Goal: Transaction & Acquisition: Download file/media

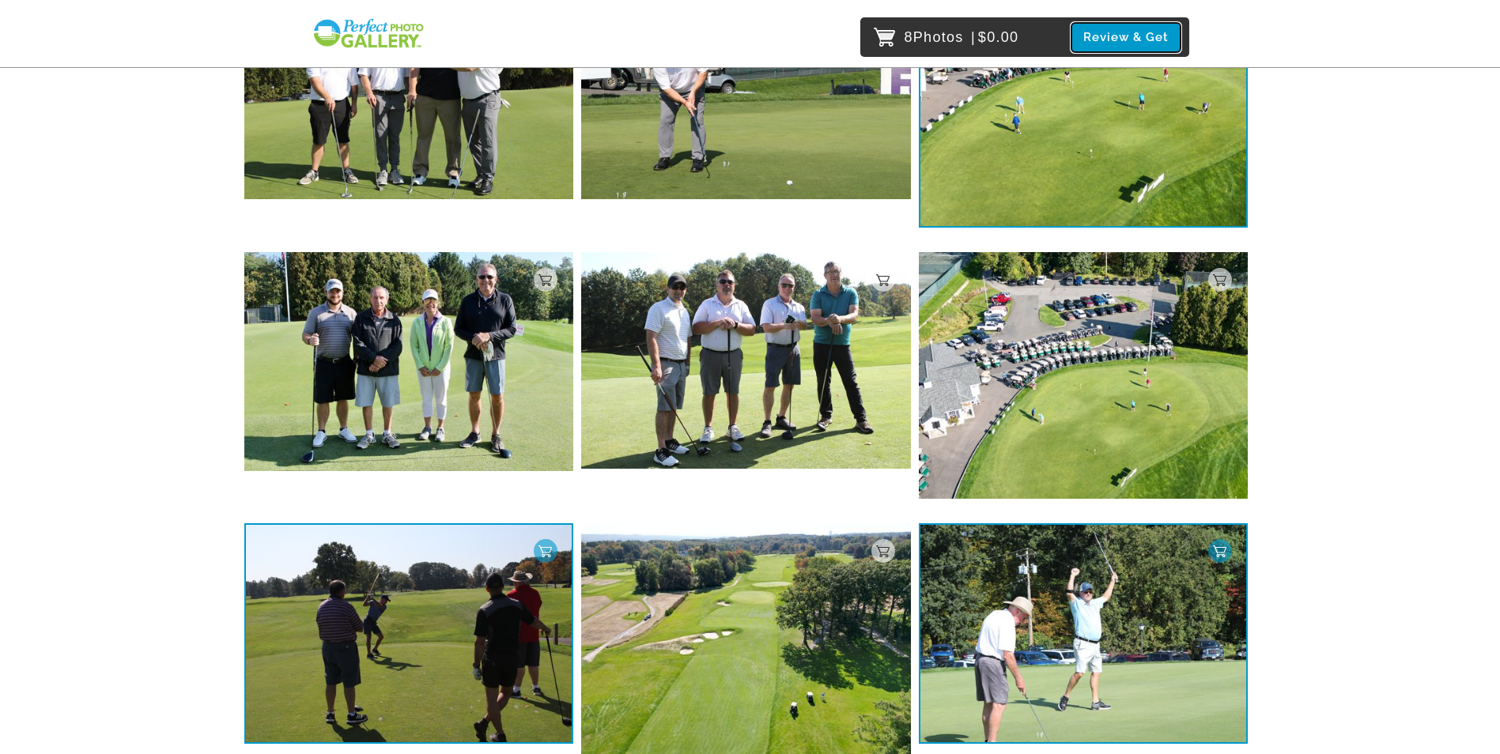
click at [1112, 36] on button "Review & Get" at bounding box center [1125, 37] width 109 height 29
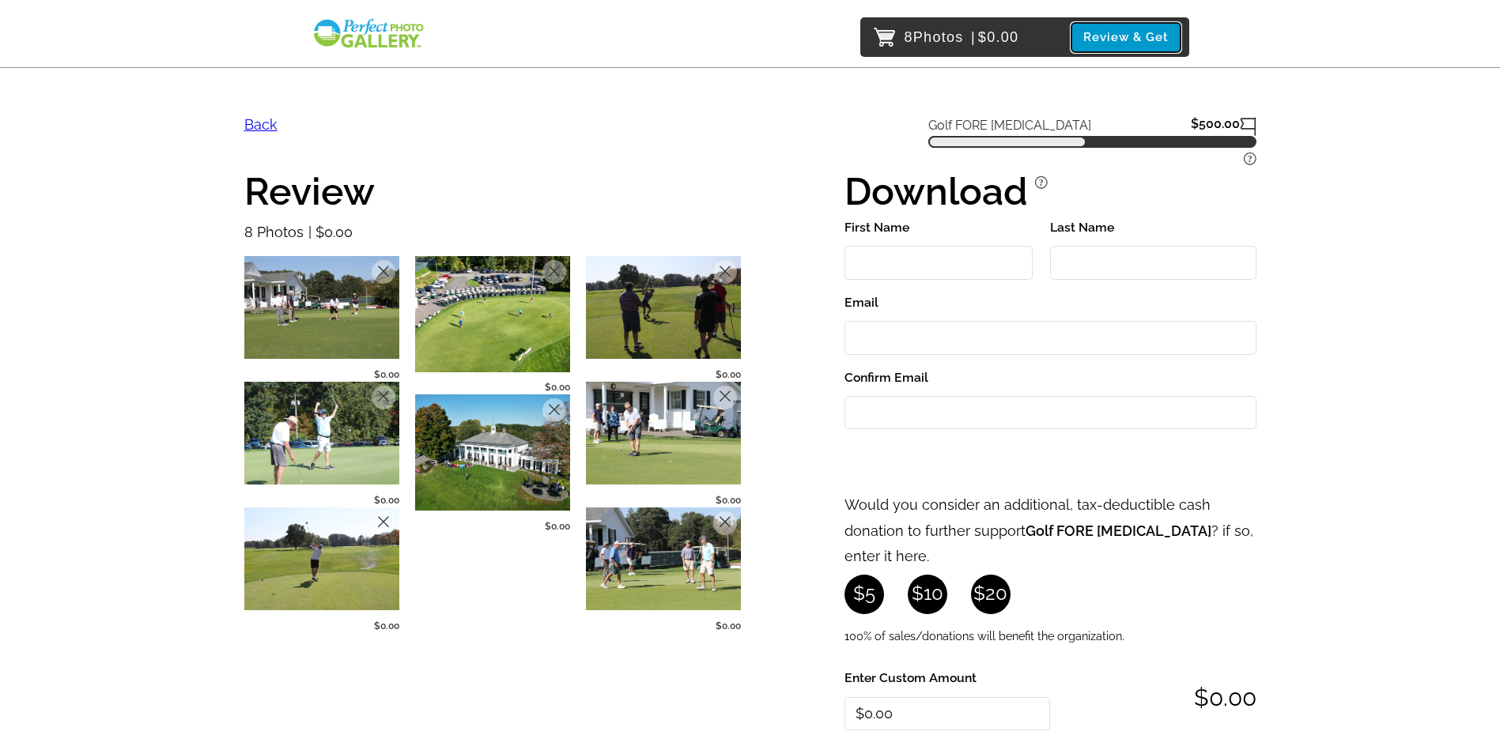
scroll to position [79, 0]
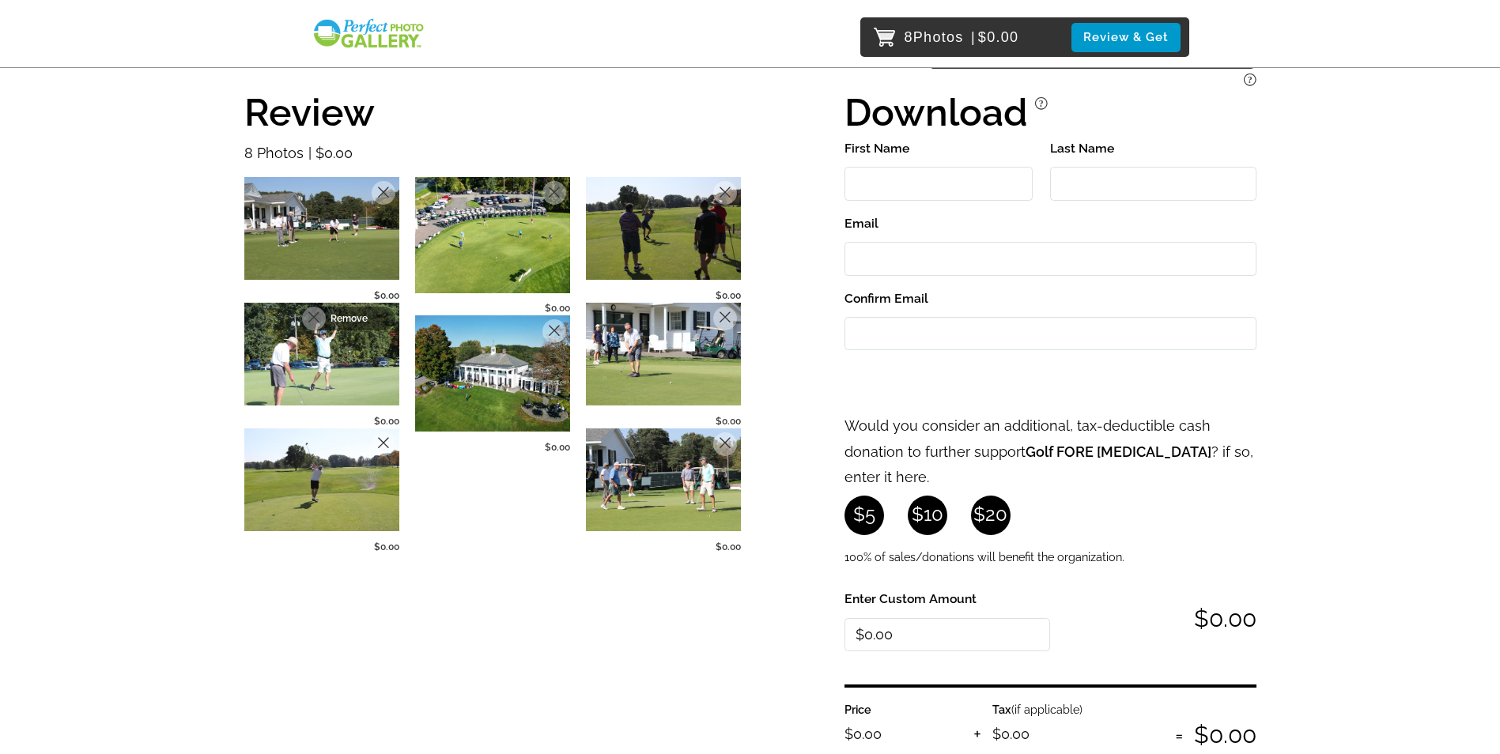
click at [379, 314] on p "Remove" at bounding box center [357, 318] width 55 height 11
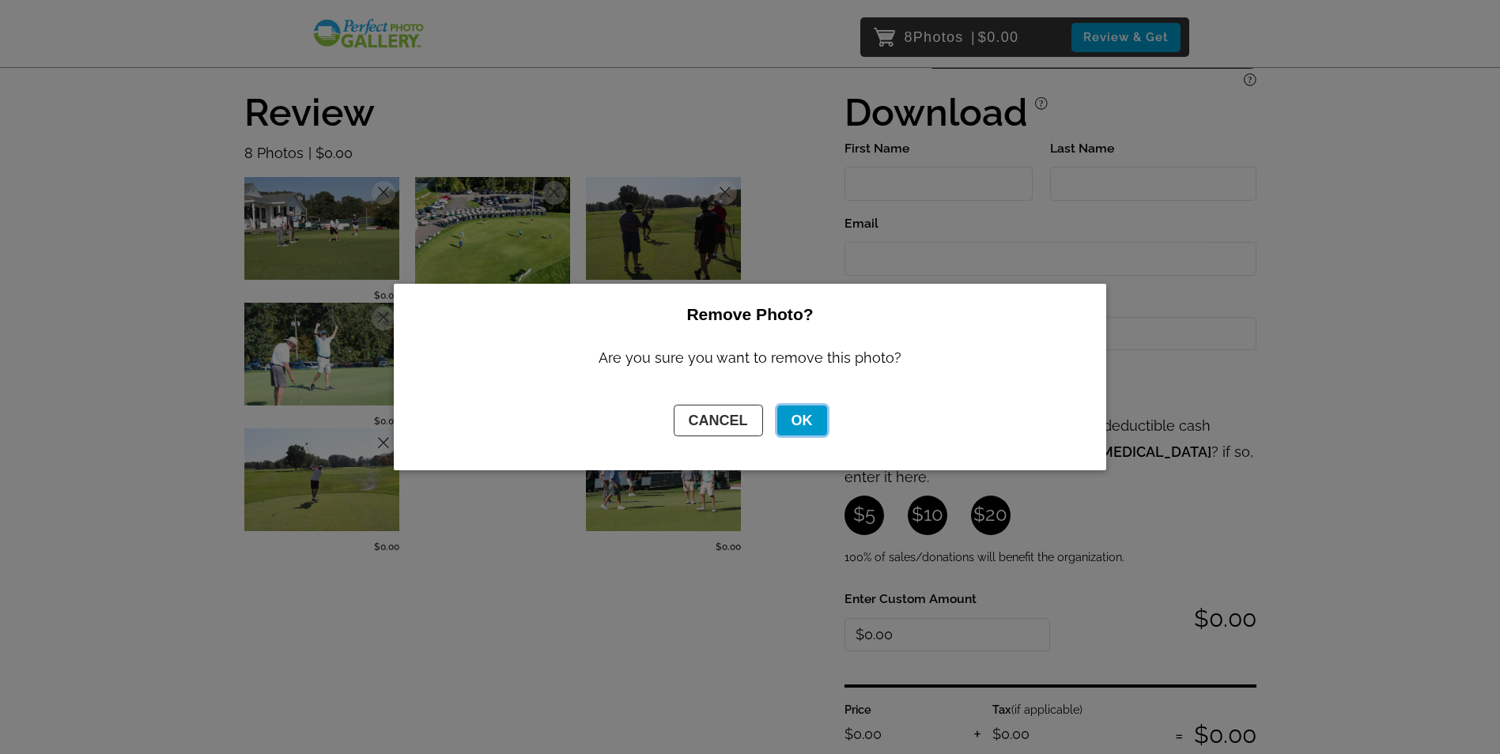
click at [811, 431] on button "OK" at bounding box center [802, 421] width 50 height 31
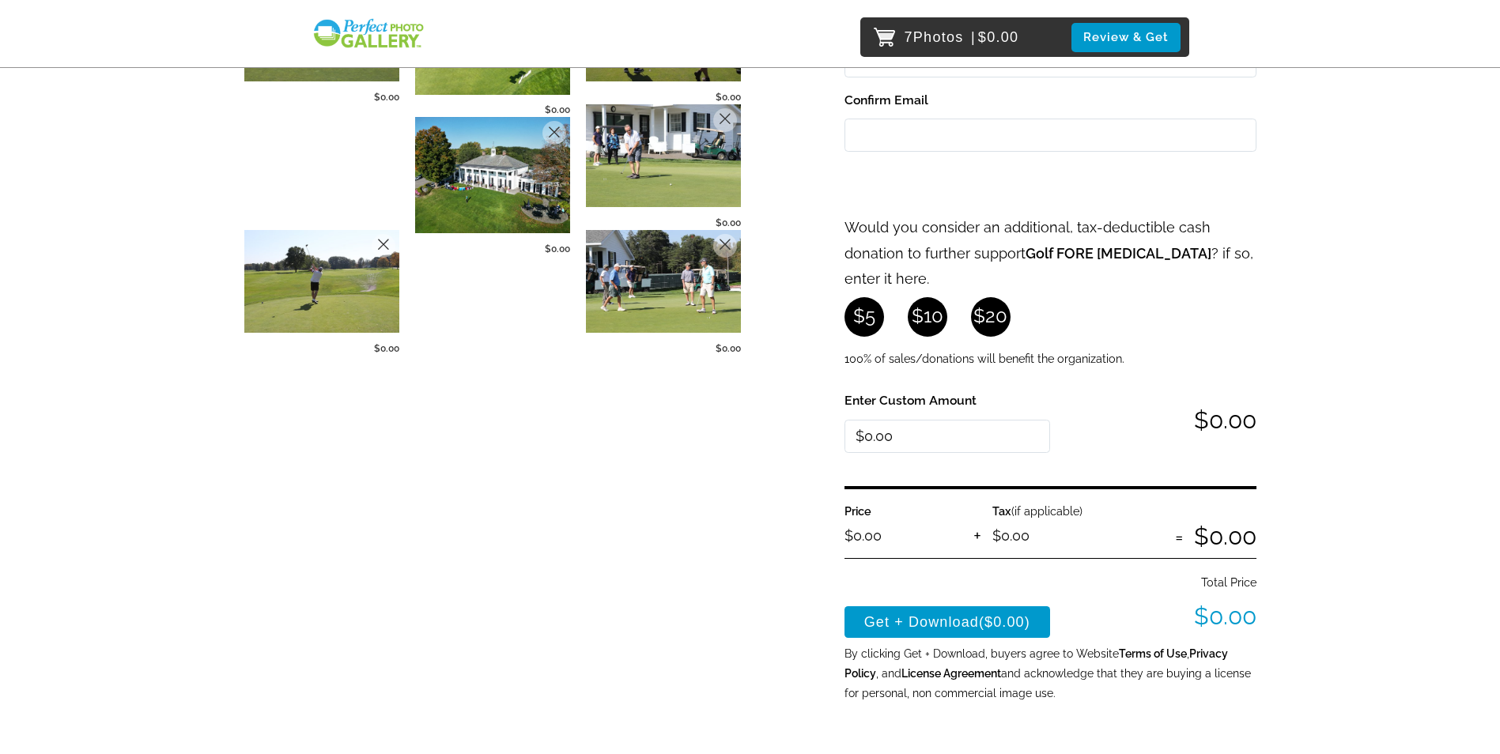
scroll to position [412, 0]
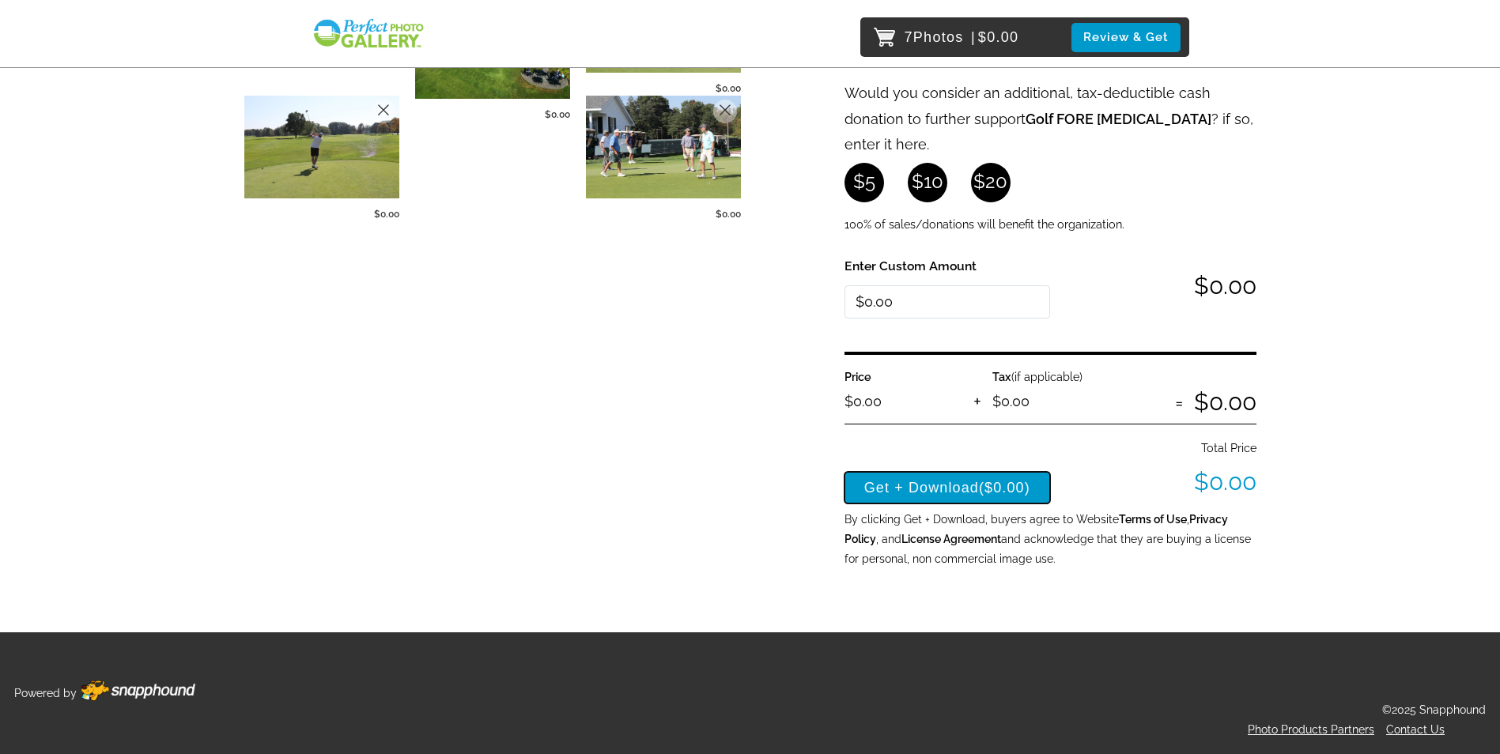
click at [956, 490] on button "Get + Download ($0.00)" at bounding box center [947, 488] width 206 height 32
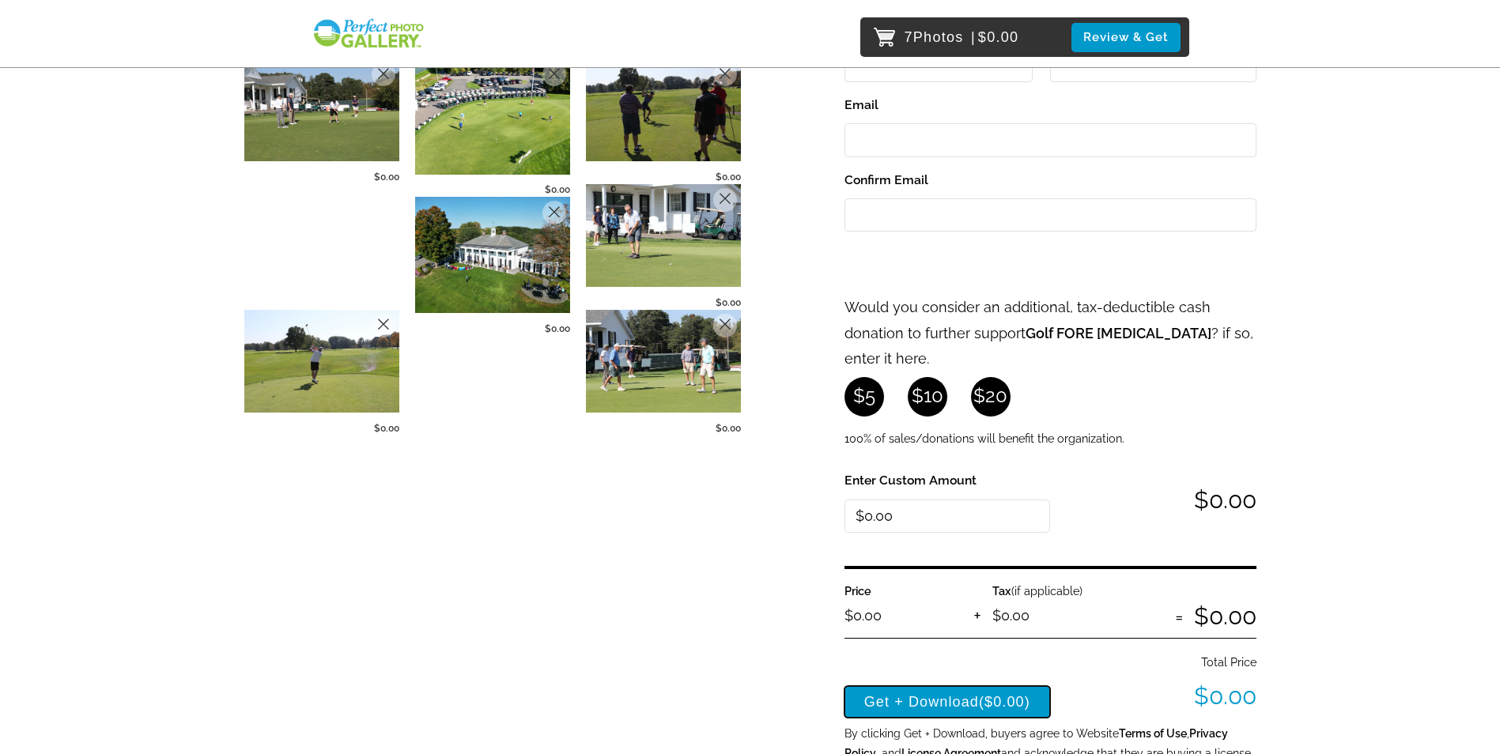
scroll to position [0, 0]
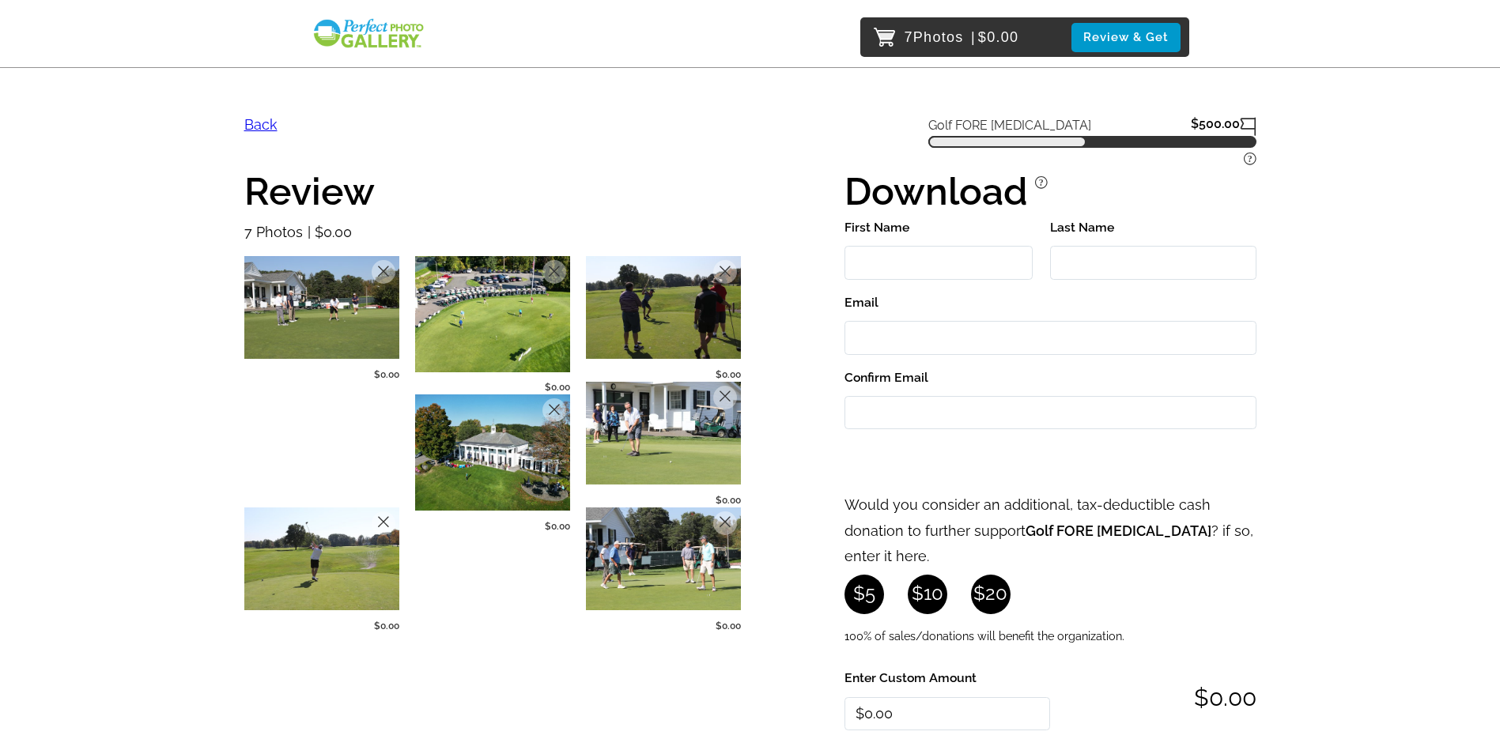
click at [930, 251] on input "First Name" at bounding box center [938, 263] width 188 height 34
type input "[PERSON_NAME]"
type input "[EMAIL_ADDRESS][DOMAIN_NAME]"
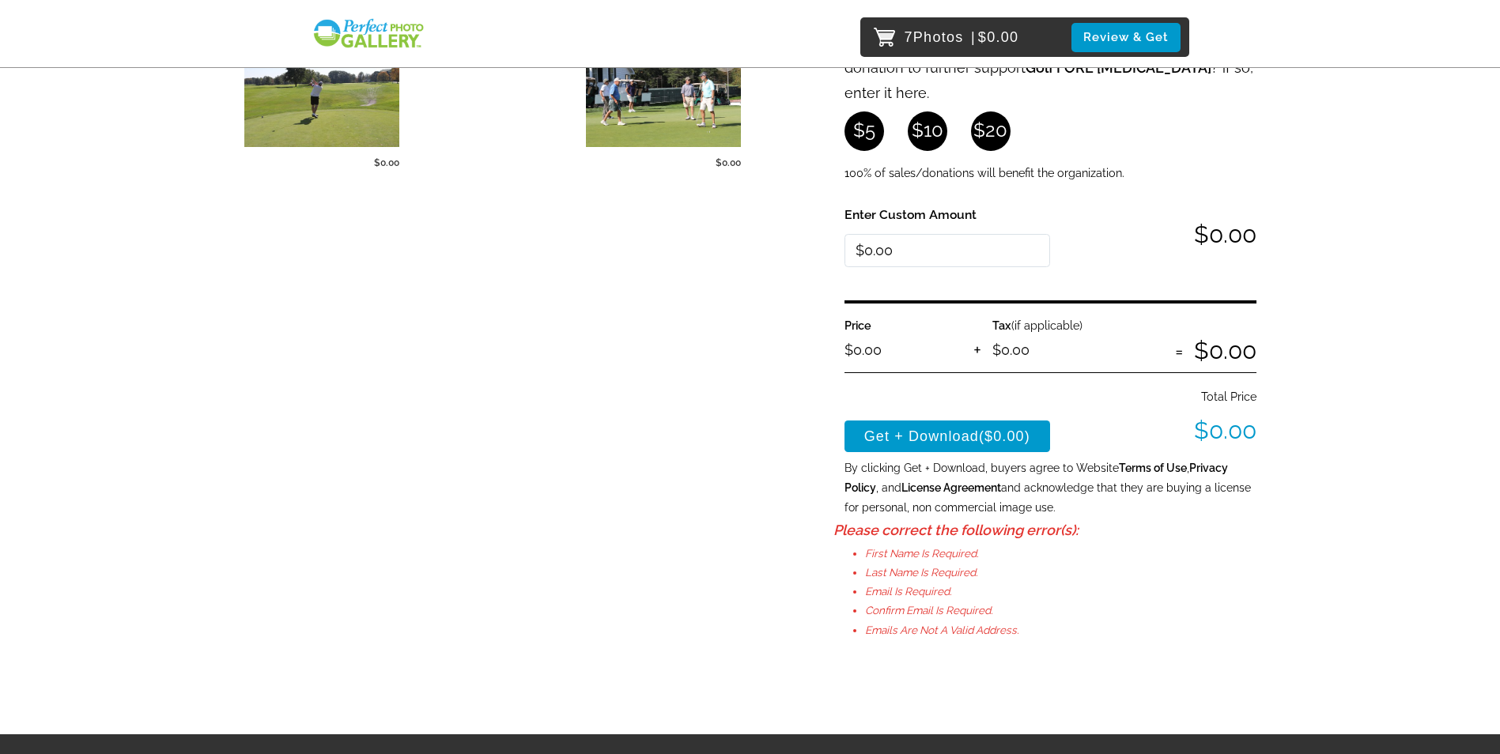
scroll to position [474, 0]
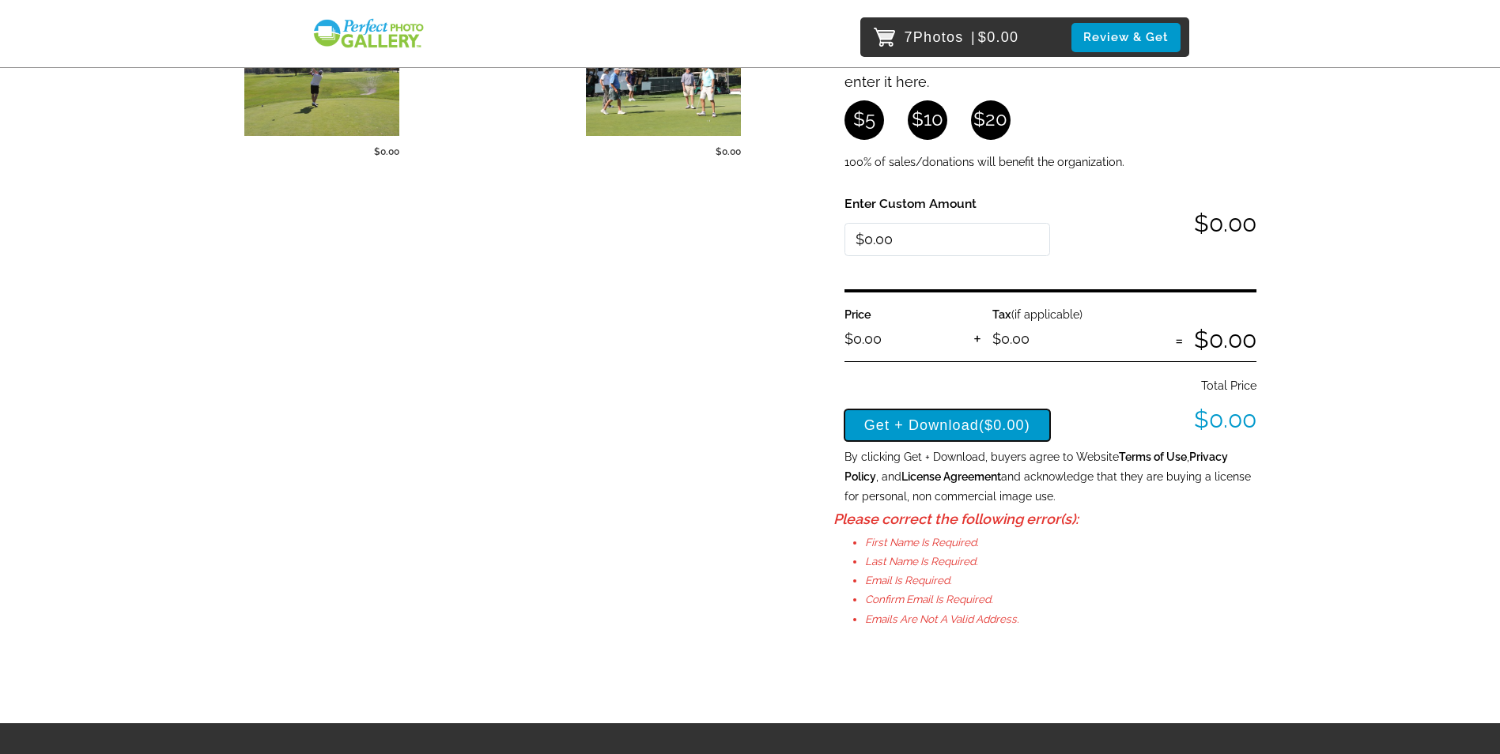
click at [995, 428] on span "($0.00)" at bounding box center [1004, 425] width 51 height 16
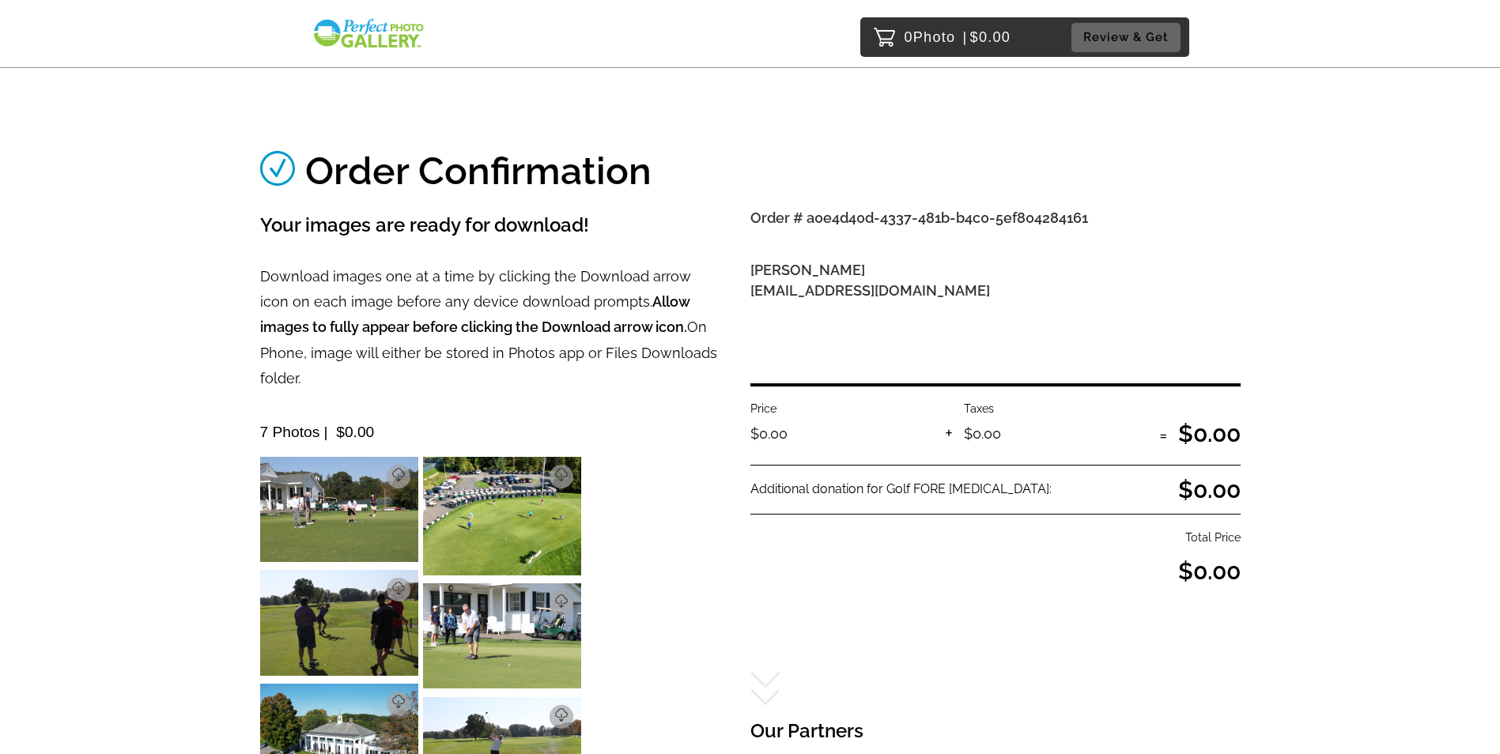
click at [334, 481] on img at bounding box center [339, 509] width 158 height 105
click at [371, 470] on img at bounding box center [339, 509] width 158 height 105
click at [394, 471] on p "Download" at bounding box center [372, 476] width 55 height 11
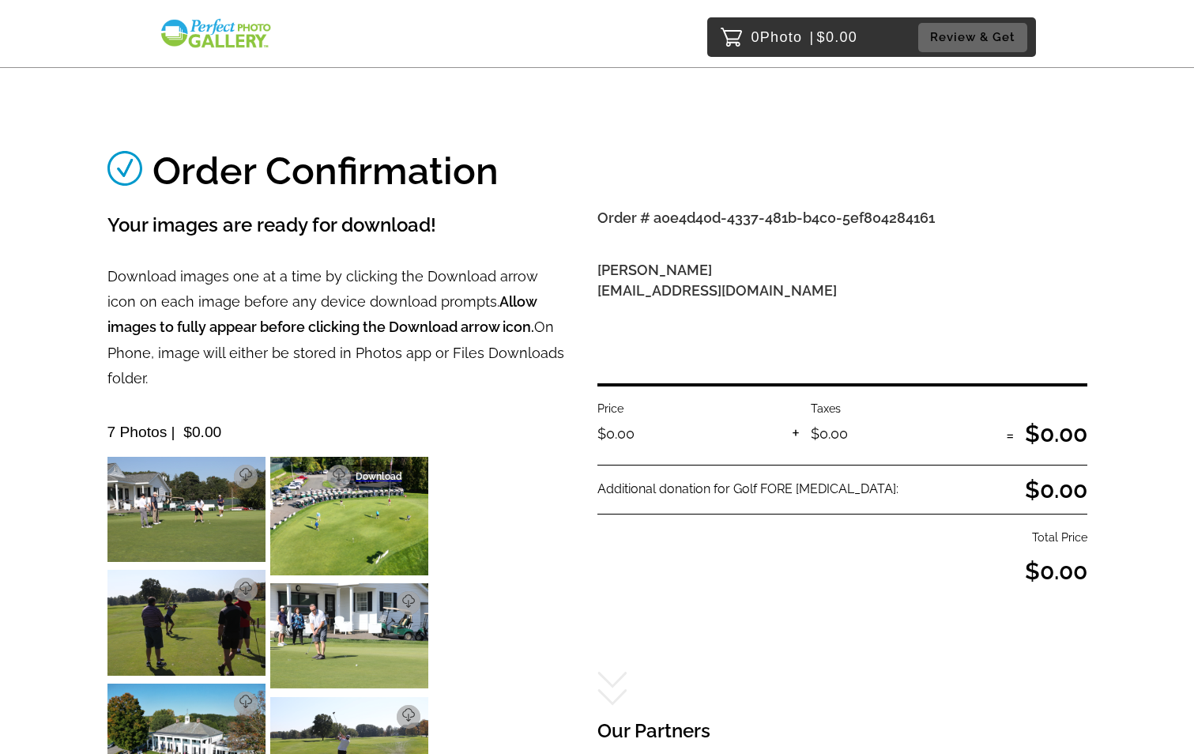
click at [412, 465] on link "Download" at bounding box center [373, 477] width 93 height 24
click at [240, 584] on p "Download" at bounding box center [220, 589] width 55 height 11
click at [403, 598] on p "Download" at bounding box center [383, 603] width 55 height 11
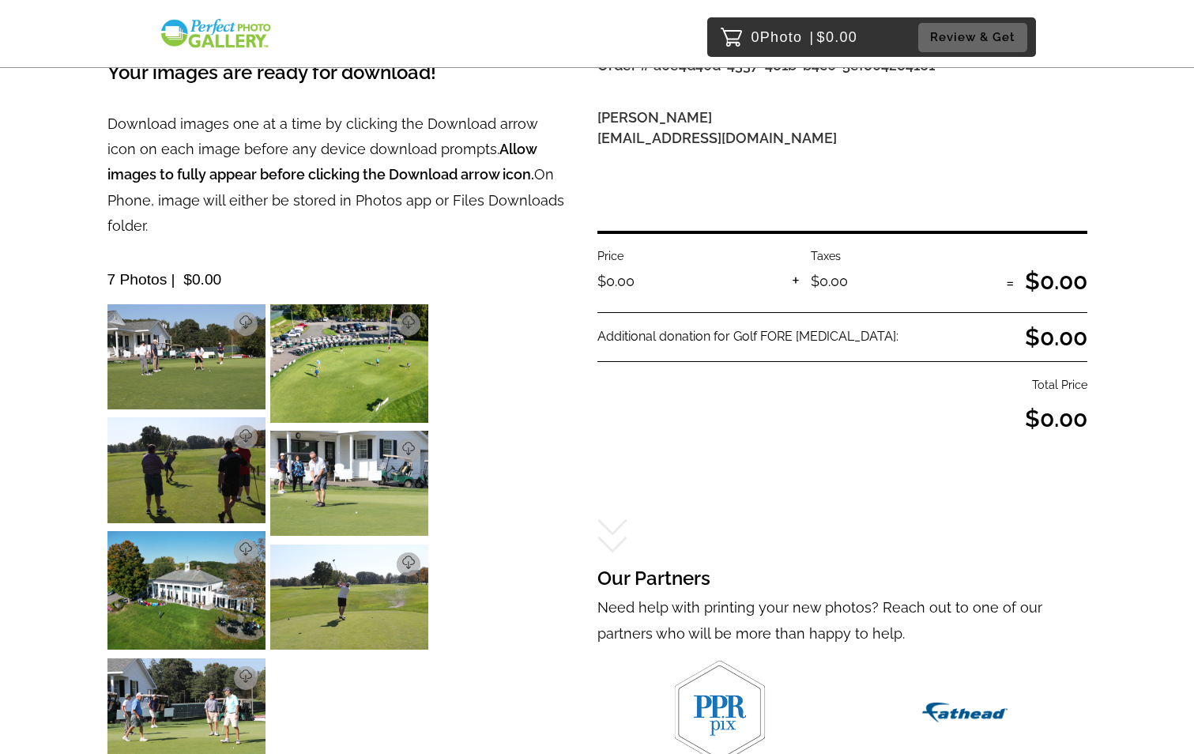
scroll to position [158, 0]
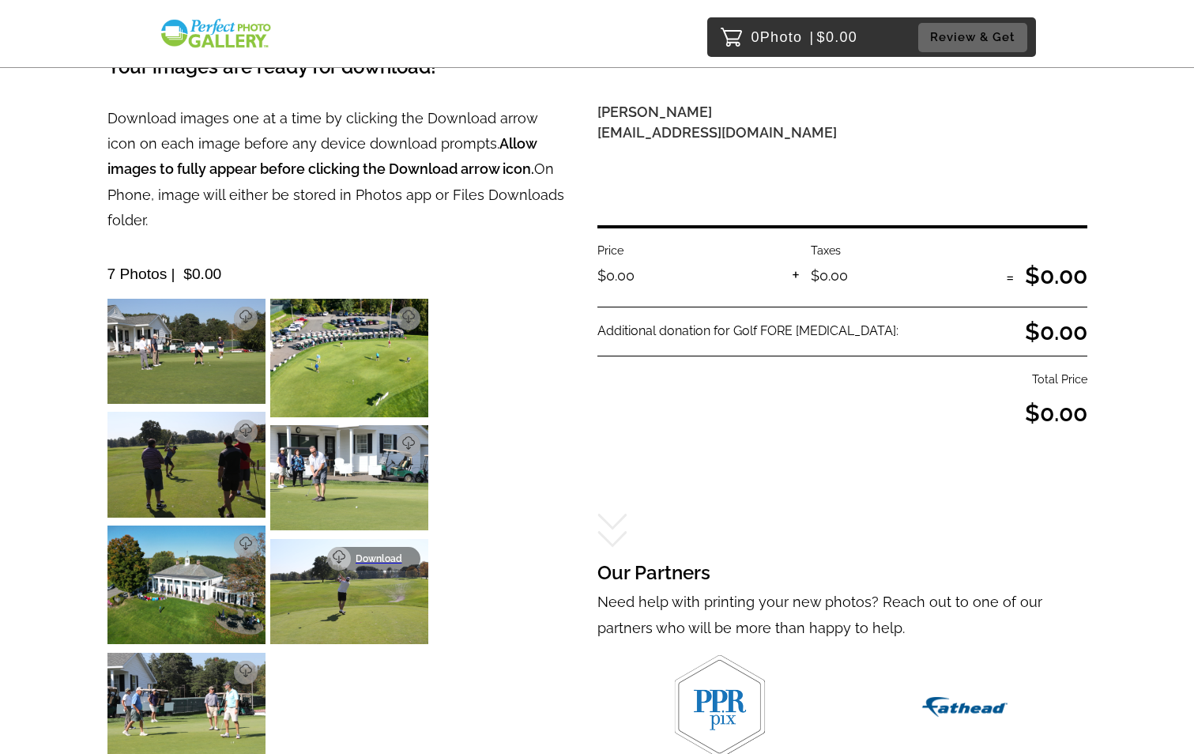
click at [407, 553] on p "Download" at bounding box center [383, 558] width 55 height 11
click at [241, 540] on p "Download" at bounding box center [220, 545] width 55 height 11
click at [248, 661] on link "Download" at bounding box center [210, 673] width 93 height 24
